Goal: Find contact information: Find contact information

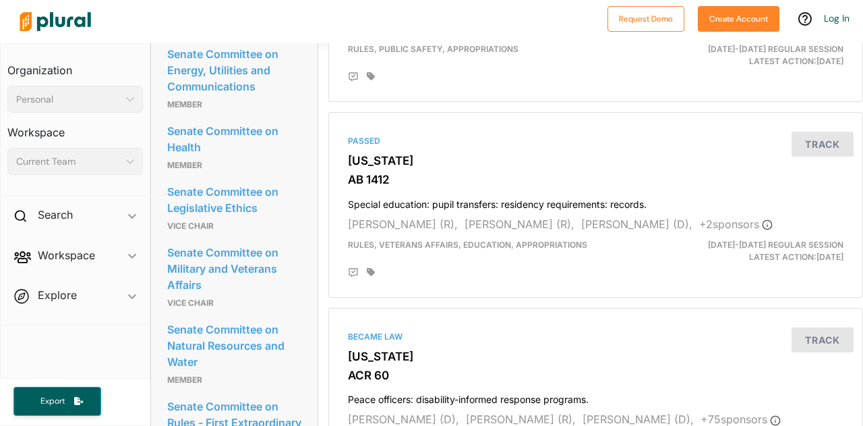
scroll to position [1021, 0]
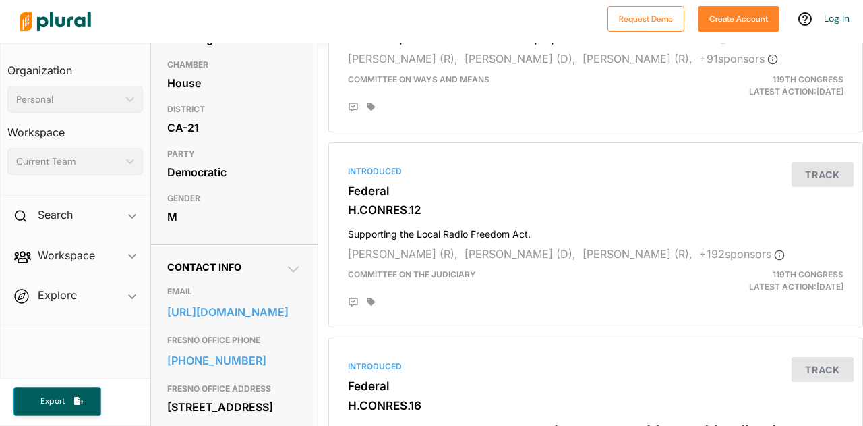
scroll to position [262, 0]
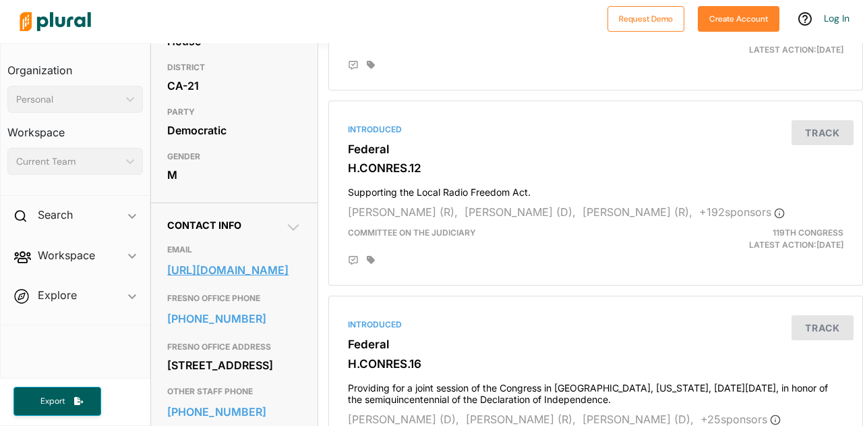
click at [256, 277] on link "https://costa.house.gov/zip_authentication?form=/contact/email-me" at bounding box center [234, 270] width 134 height 20
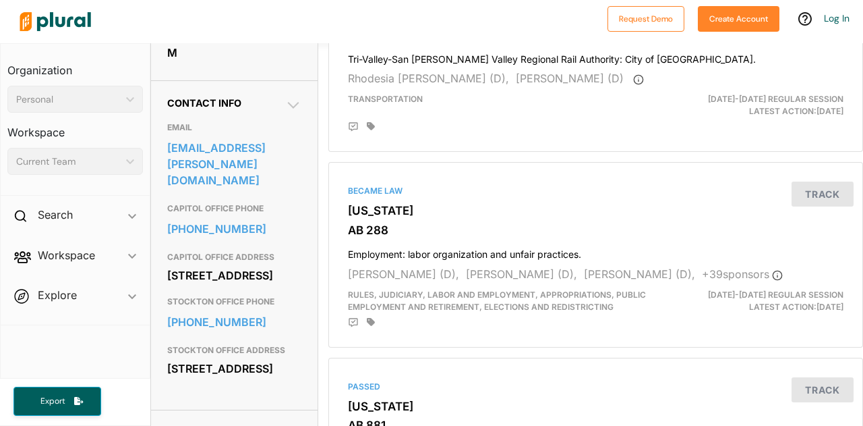
scroll to position [382, 0]
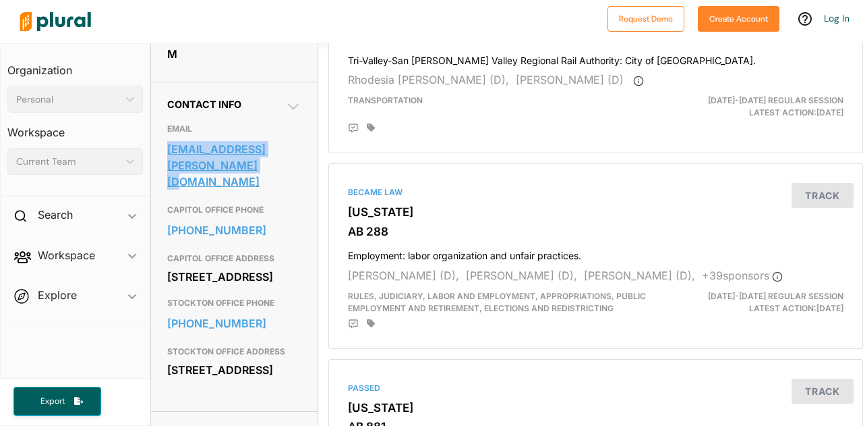
drag, startPoint x: 159, startPoint y: 163, endPoint x: 237, endPoint y: 195, distance: 84.4
click at [237, 195] on div "Contact Info EMAIL senator.mcnerney@senate.ca.gov CAPITOL OFFICE PHONE 916-651-…" at bounding box center [234, 246] width 167 height 329
copy link "senator.mcnerney@senate.ca.gov"
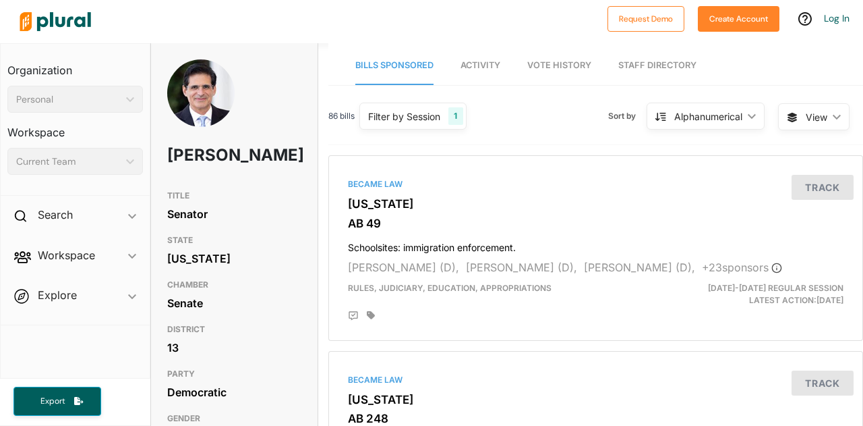
drag, startPoint x: 237, startPoint y: 182, endPoint x: 210, endPoint y: 177, distance: 27.4
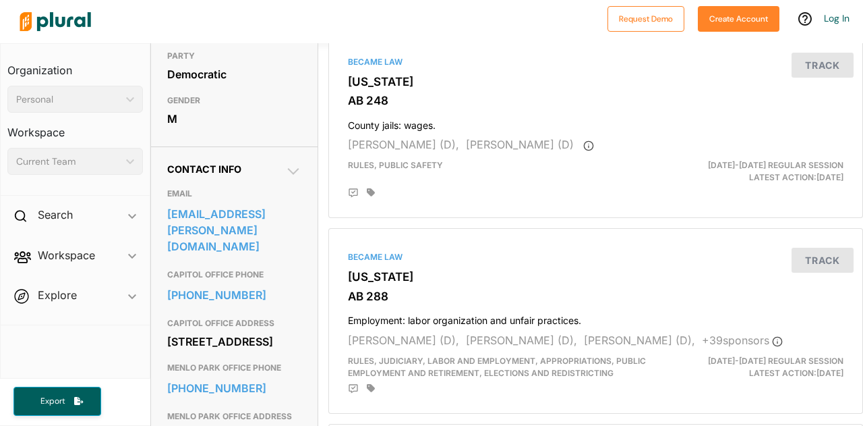
scroll to position [321, 0]
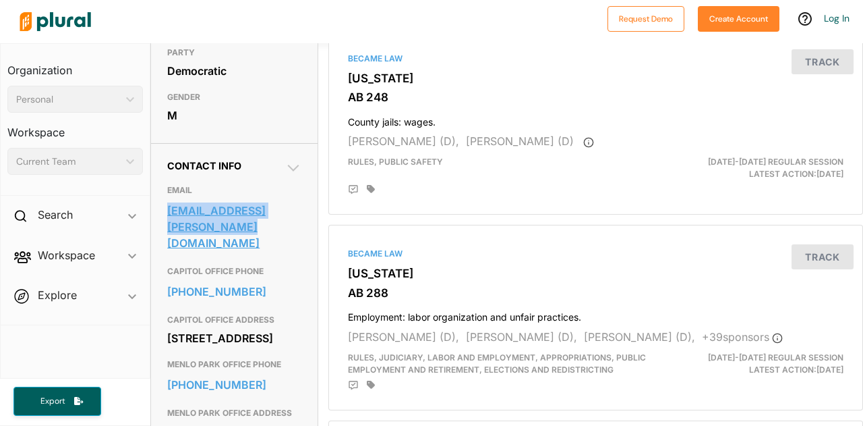
drag, startPoint x: 156, startPoint y: 230, endPoint x: 237, endPoint y: 256, distance: 85.7
click at [237, 256] on div "Contact Info EMAIL senator.becker@senate.ca.gov CAPITOL OFFICE PHONE 916-651-40…" at bounding box center [234, 307] width 167 height 329
copy link "senator.becker@senate.ca.gov"
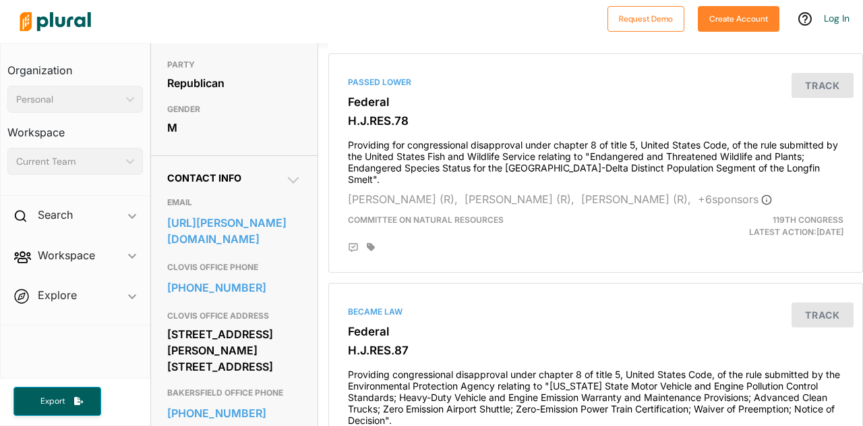
scroll to position [339, 0]
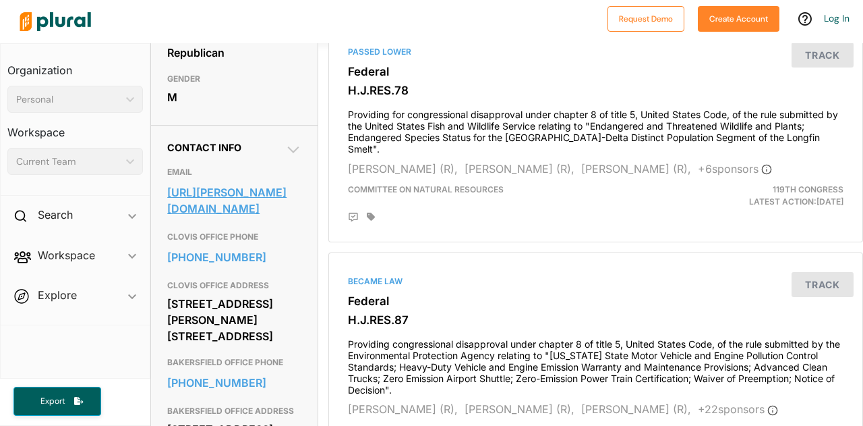
click at [247, 218] on link "https://fong.house.gov/contact" at bounding box center [234, 200] width 134 height 36
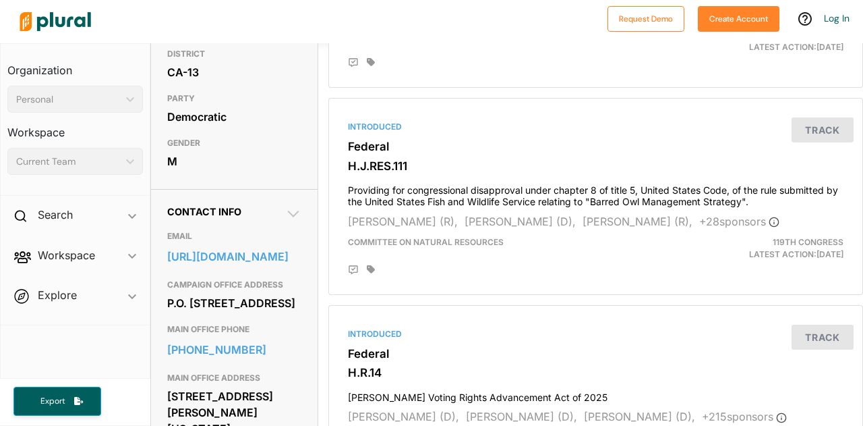
scroll to position [276, 0]
drag, startPoint x: 303, startPoint y: 317, endPoint x: 164, endPoint y: 284, distance: 142.8
copy link "https://gray.house.gov/address_authentication?form=/contact/email-me"
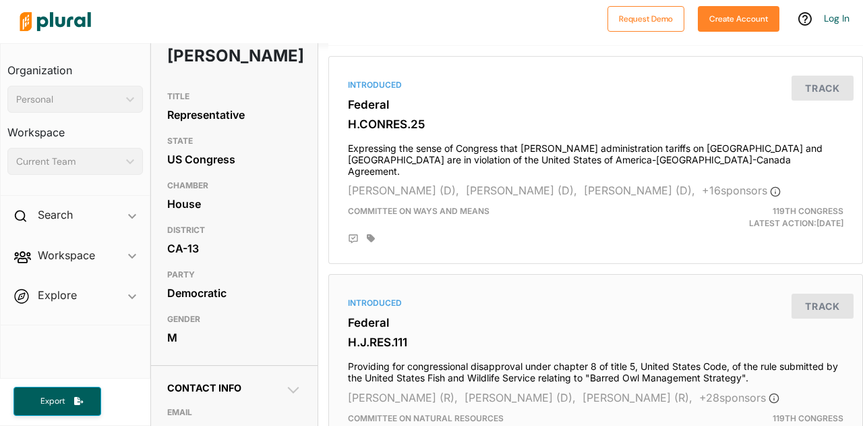
scroll to position [96, 0]
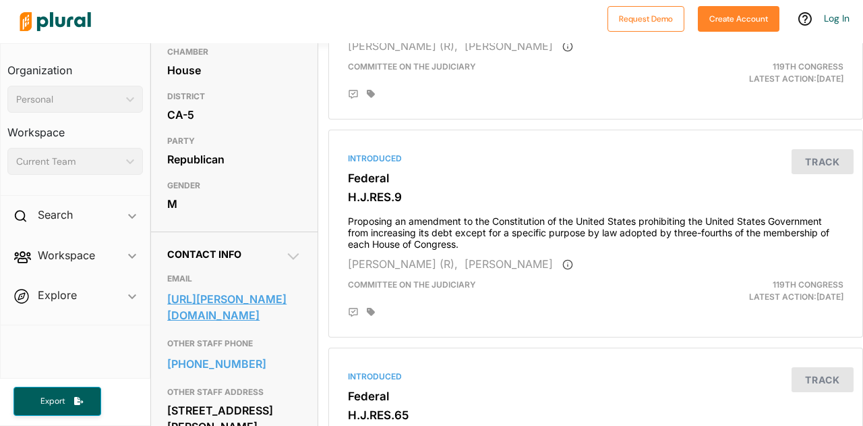
scroll to position [312, 0]
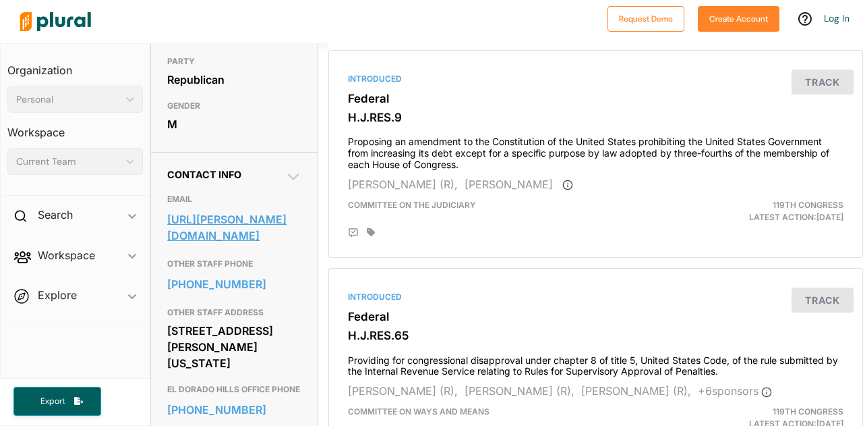
drag, startPoint x: 306, startPoint y: 296, endPoint x: 168, endPoint y: 239, distance: 149.7
copy link "[URL][PERSON_NAME][DOMAIN_NAME]"
